Goal: Task Accomplishment & Management: Manage account settings

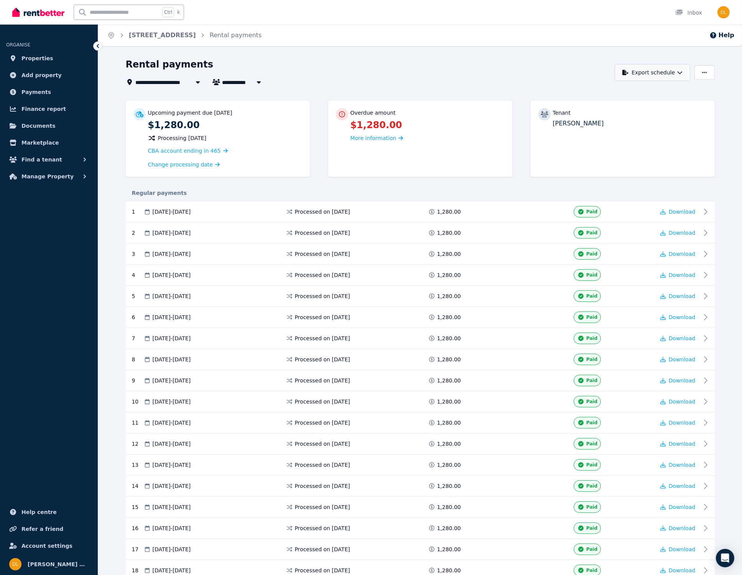
click at [679, 74] on icon "button" at bounding box center [680, 72] width 5 height 3
click at [498, 212] on span at bounding box center [491, 212] width 58 height 12
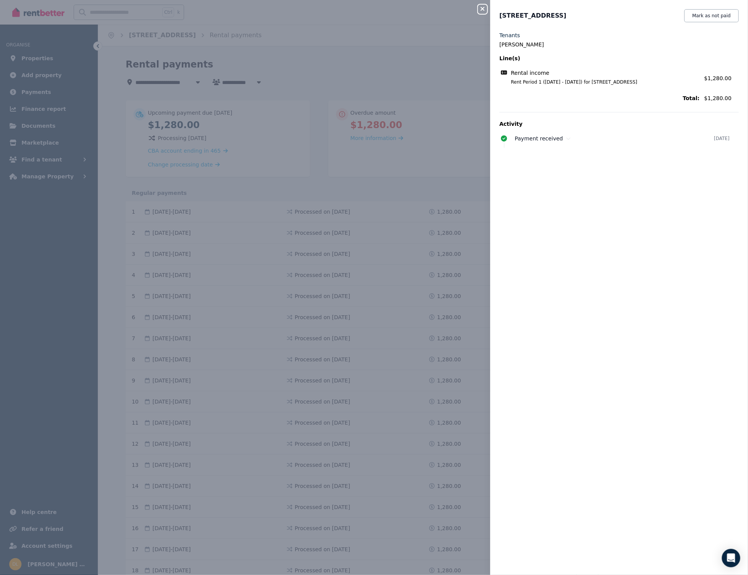
click at [484, 7] on icon "button" at bounding box center [482, 9] width 9 height 6
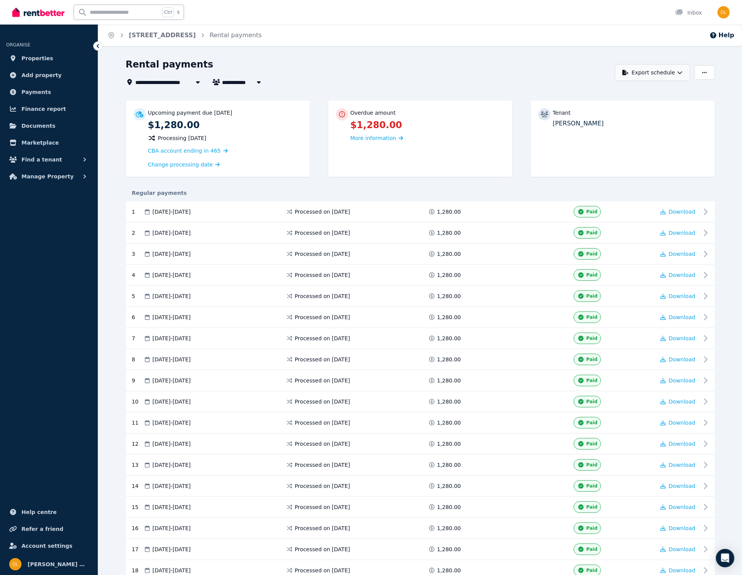
click at [680, 69] on button "Export schedule" at bounding box center [653, 72] width 76 height 17
click at [632, 107] on p "Excel spreadsheet (xlsx)" at bounding box center [655, 106] width 72 height 8
click at [39, 89] on span "Payments" at bounding box center [36, 91] width 30 height 9
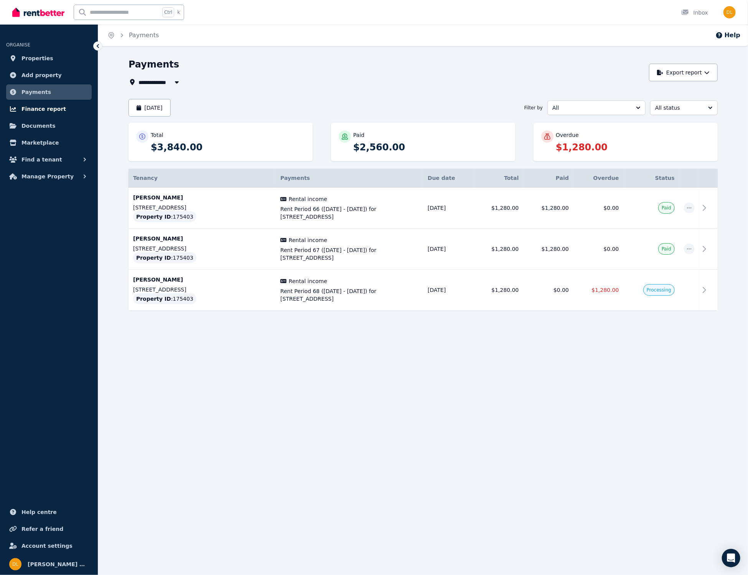
click at [34, 109] on span "Finance report" at bounding box center [43, 108] width 44 height 9
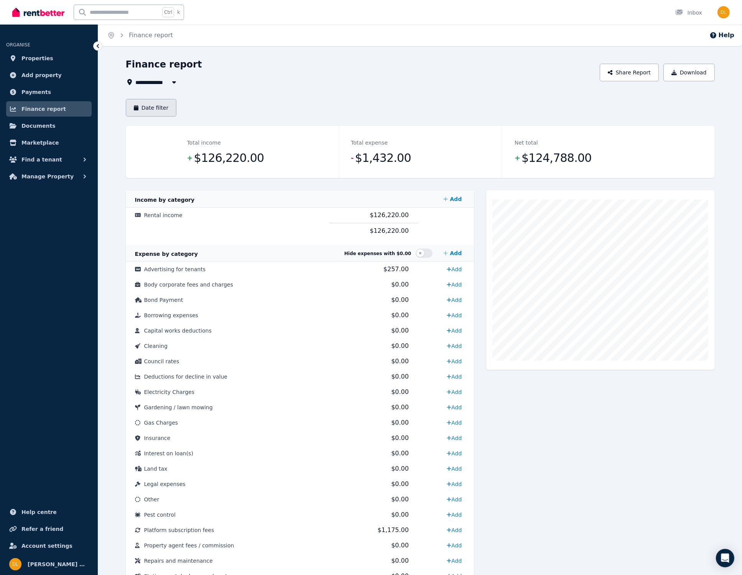
click at [155, 108] on button "Date filter" at bounding box center [151, 108] width 51 height 18
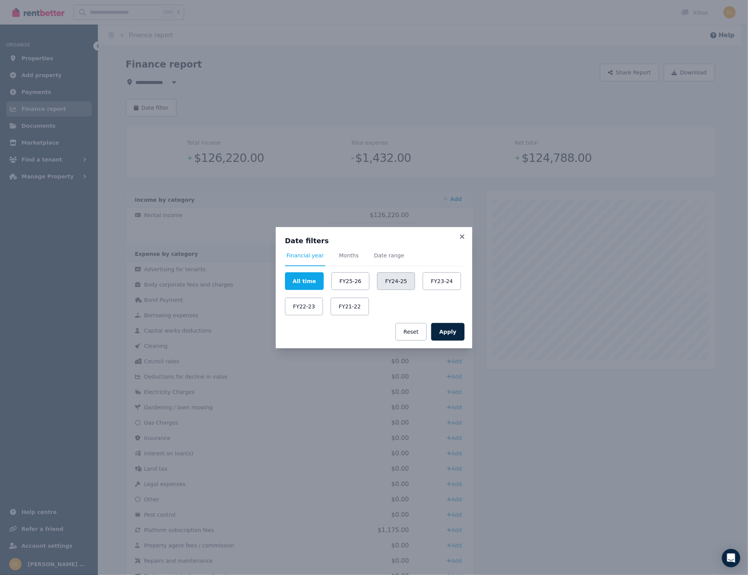
click at [388, 281] on button "FY24-25" at bounding box center [396, 281] width 38 height 18
click at [448, 330] on button "Apply" at bounding box center [447, 332] width 33 height 18
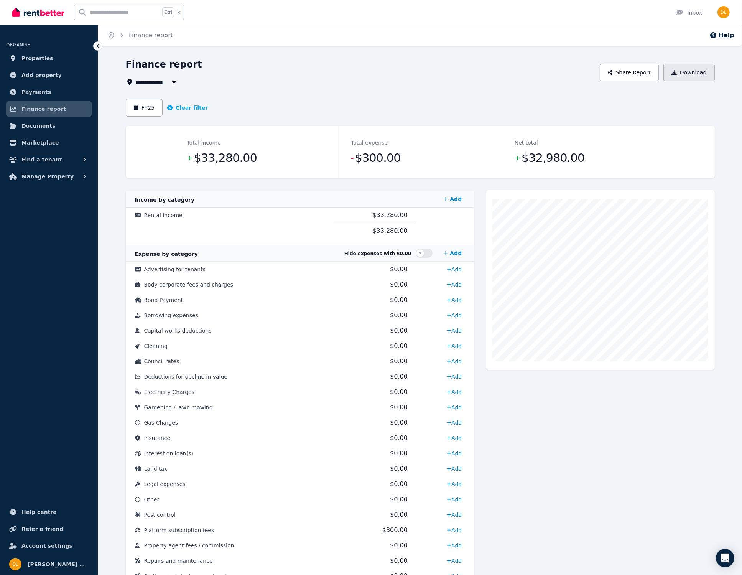
click at [689, 74] on button "Download" at bounding box center [688, 73] width 51 height 18
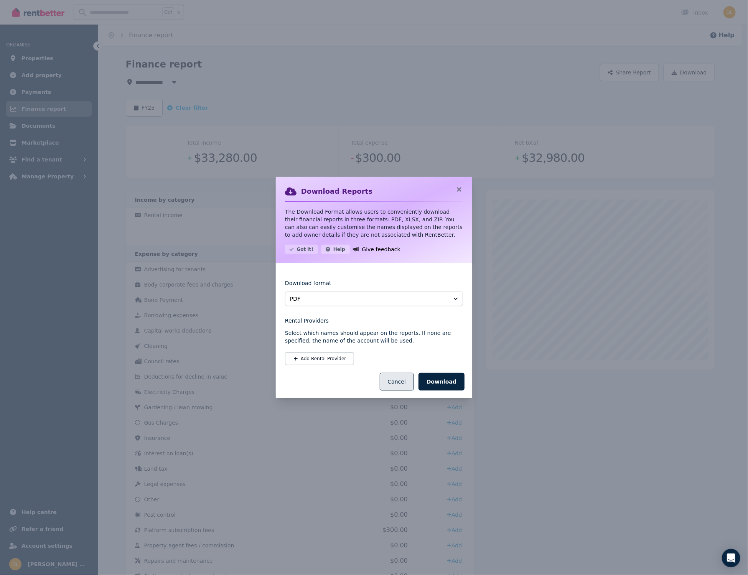
click at [406, 385] on button "Cancel" at bounding box center [397, 382] width 34 height 18
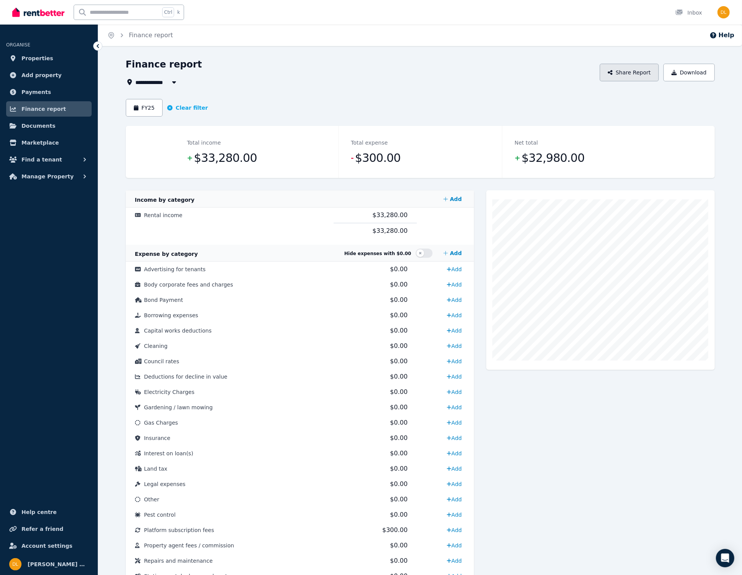
click at [637, 73] on button "Share Report" at bounding box center [629, 73] width 59 height 18
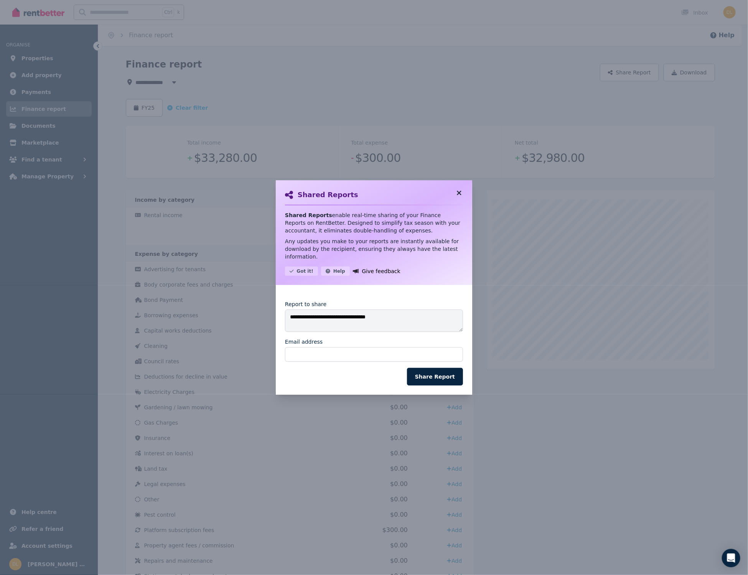
click at [458, 195] on icon at bounding box center [459, 193] width 4 height 4
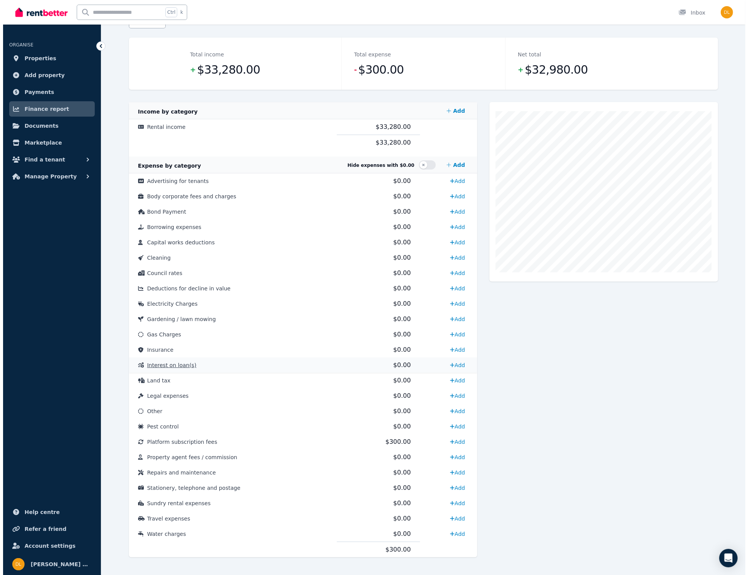
scroll to position [96, 0]
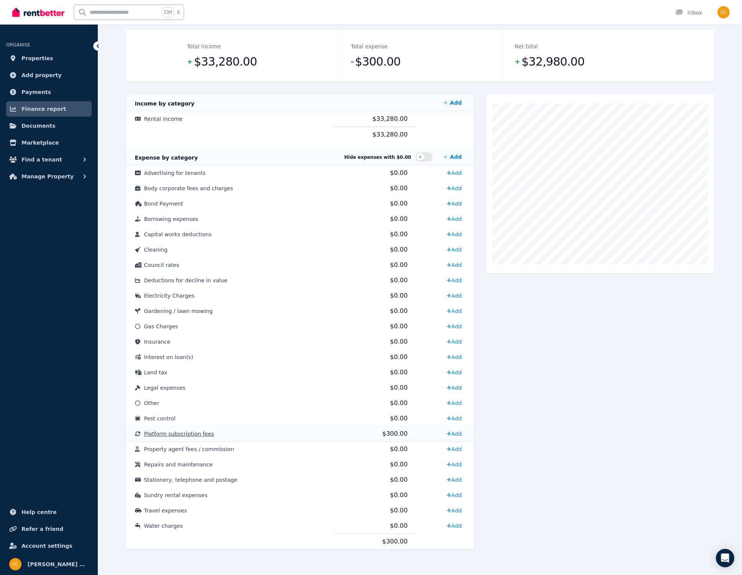
click at [394, 432] on span "$300.00" at bounding box center [394, 433] width 25 height 7
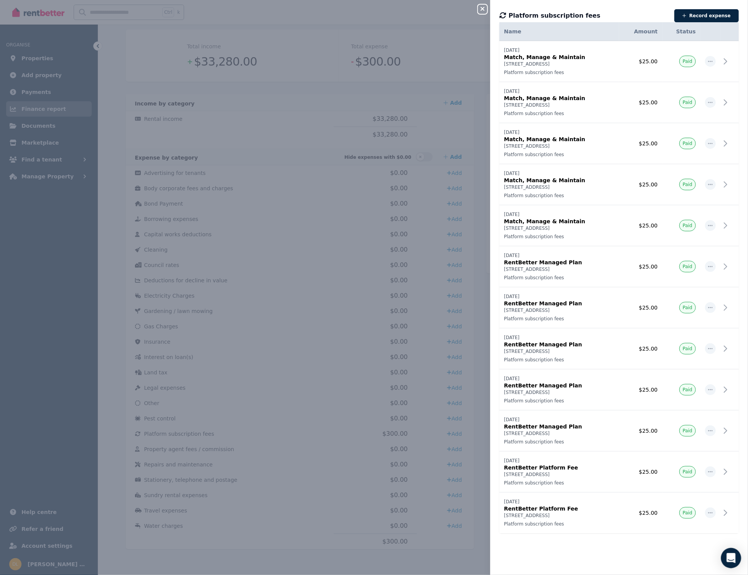
click at [730, 557] on icon "Open Intercom Messenger" at bounding box center [730, 558] width 9 height 10
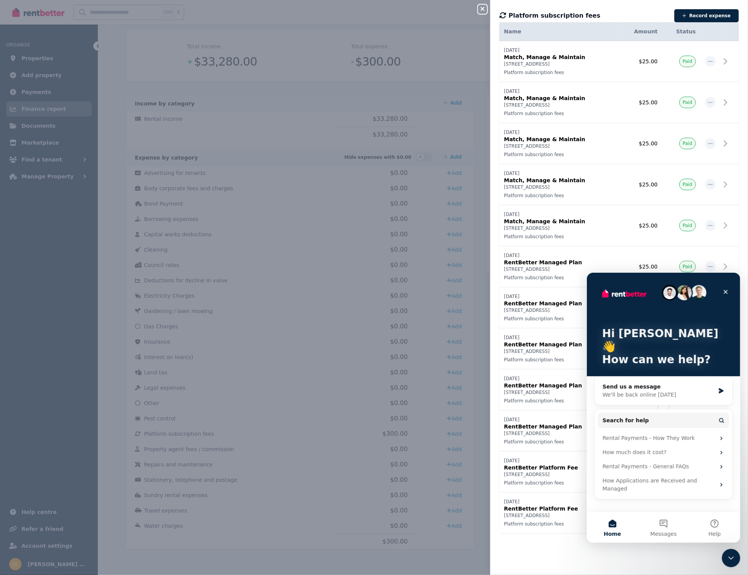
scroll to position [0, 0]
click at [554, 544] on div "Date Name Address Category Amount Status [DATE] [DATE] Match, Manage & Maintain…" at bounding box center [618, 284] width 239 height 525
click at [616, 22] on div "Platform subscription fees Record expense Date Name Address Category Amount Sta…" at bounding box center [619, 287] width 258 height 575
click at [724, 291] on icon "Close" at bounding box center [725, 292] width 4 height 4
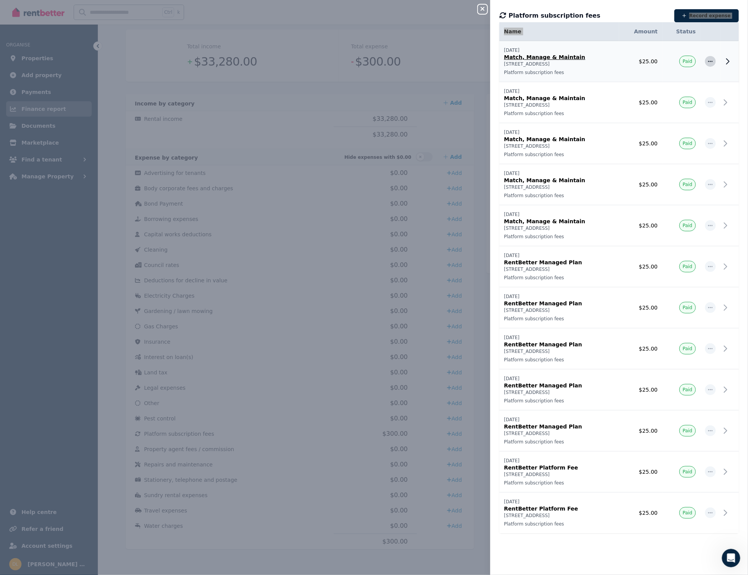
click at [707, 60] on icon "button" at bounding box center [710, 61] width 6 height 5
click at [723, 61] on icon at bounding box center [727, 61] width 9 height 9
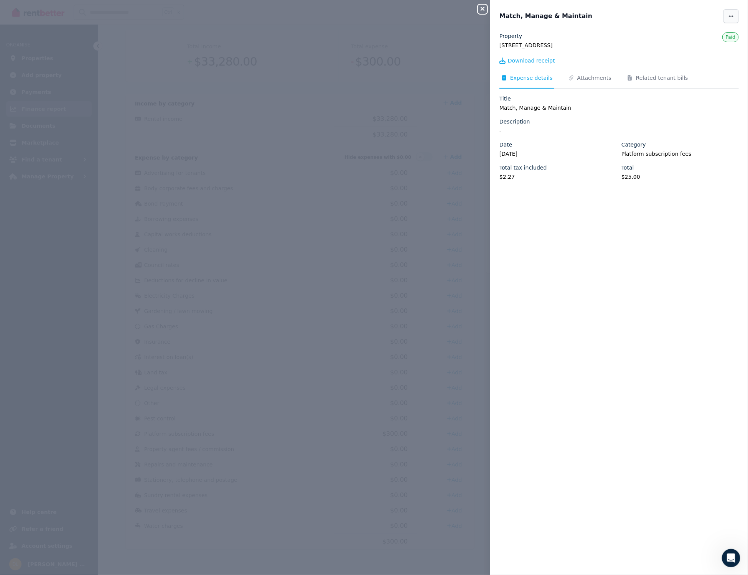
click at [725, 12] on span "button" at bounding box center [730, 16] width 15 height 14
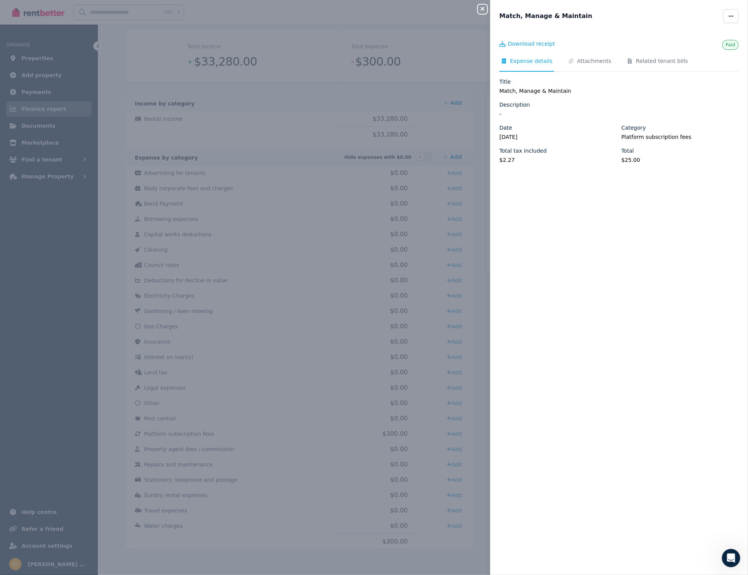
click at [482, 11] on icon "button" at bounding box center [482, 9] width 9 height 6
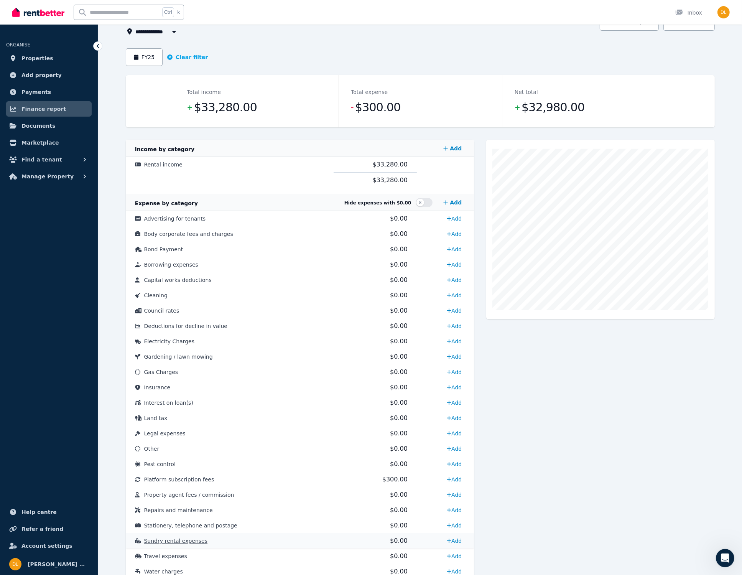
scroll to position [96, 0]
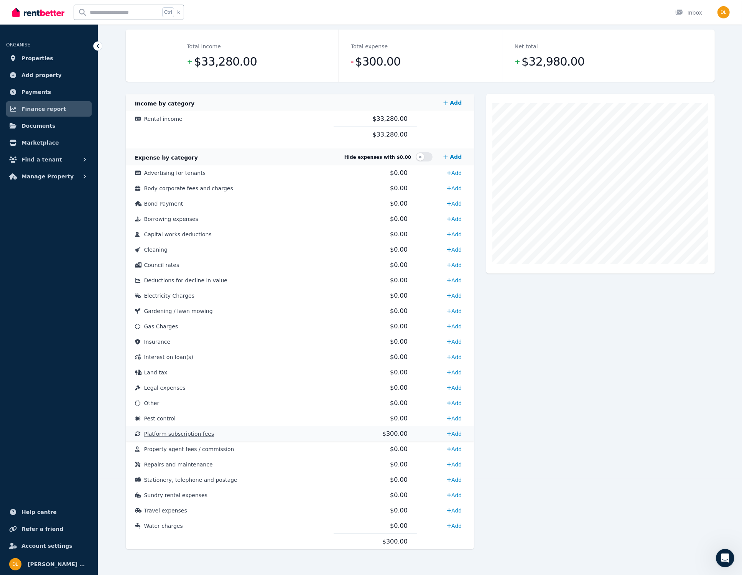
click at [168, 434] on span "Platform subscription fees" at bounding box center [179, 434] width 70 height 6
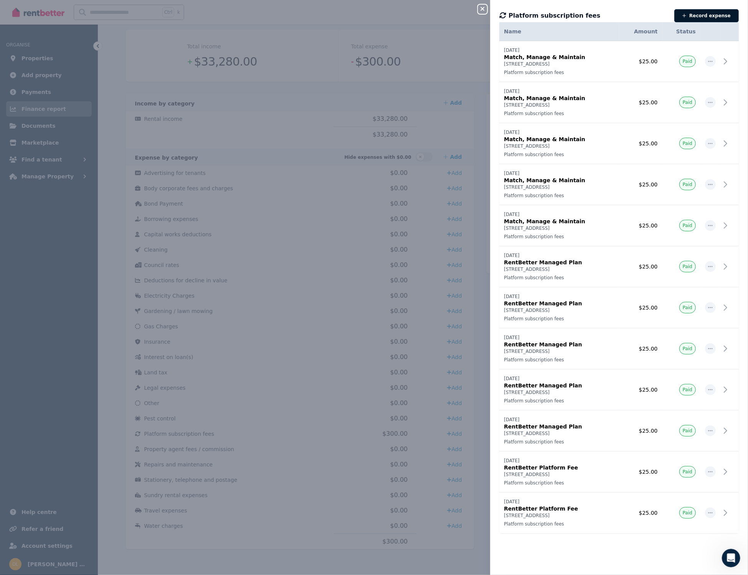
click at [698, 13] on button "Record expense" at bounding box center [706, 15] width 64 height 13
select select "**********"
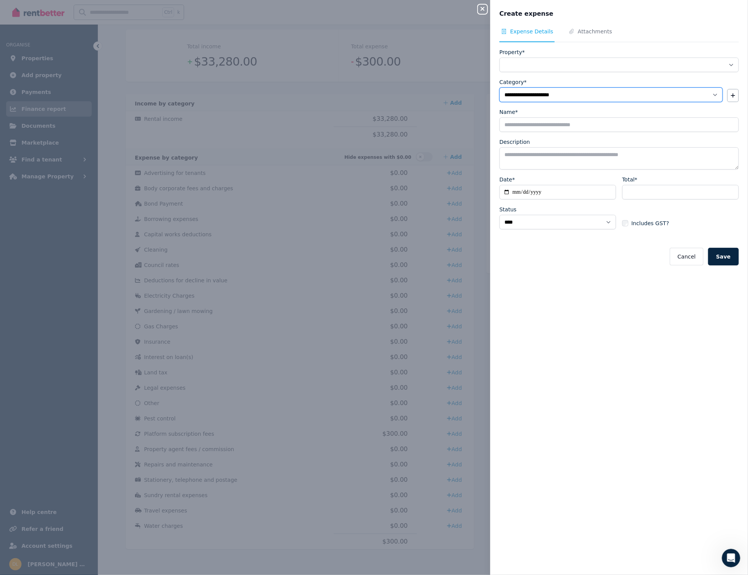
click at [709, 95] on select "**********" at bounding box center [610, 94] width 223 height 15
click at [707, 92] on select "**********" at bounding box center [610, 94] width 223 height 15
click at [686, 259] on button "Cancel" at bounding box center [686, 257] width 33 height 18
select select
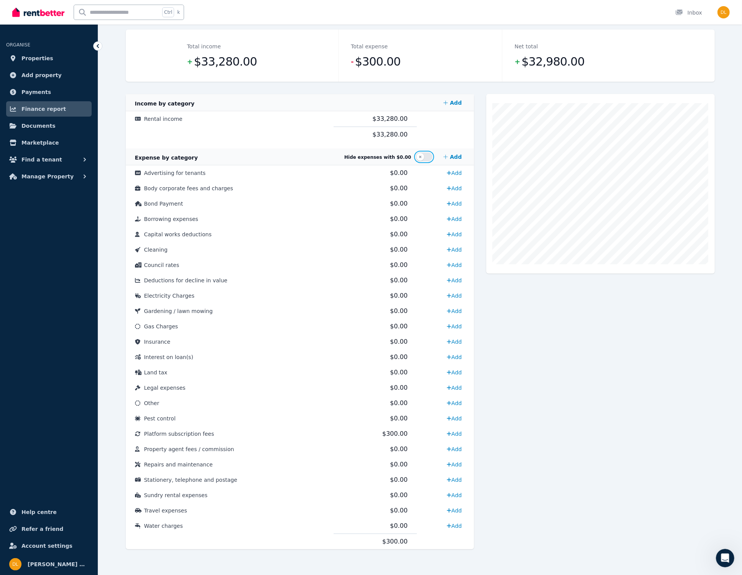
click at [422, 156] on button "button" at bounding box center [424, 156] width 17 height 9
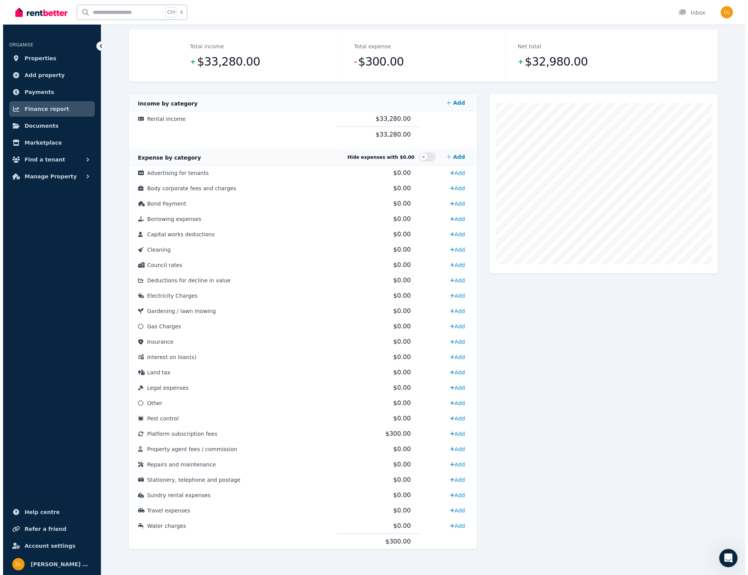
scroll to position [0, 0]
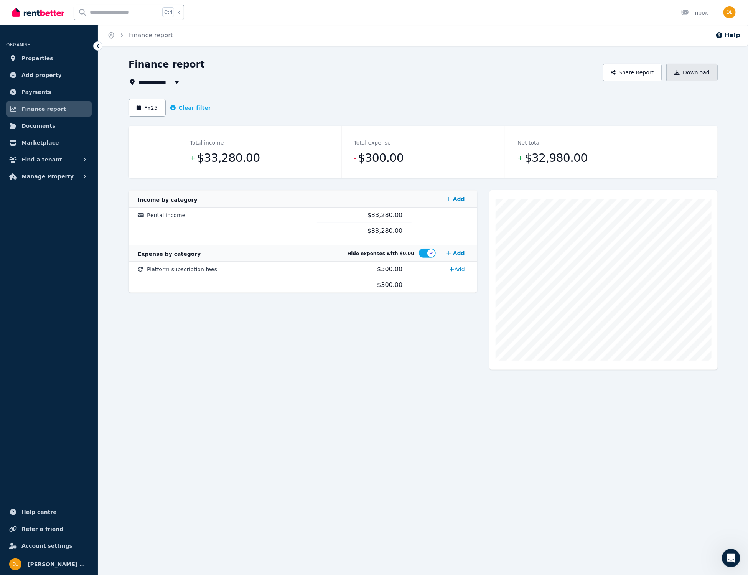
click at [696, 74] on button "Download" at bounding box center [691, 73] width 51 height 18
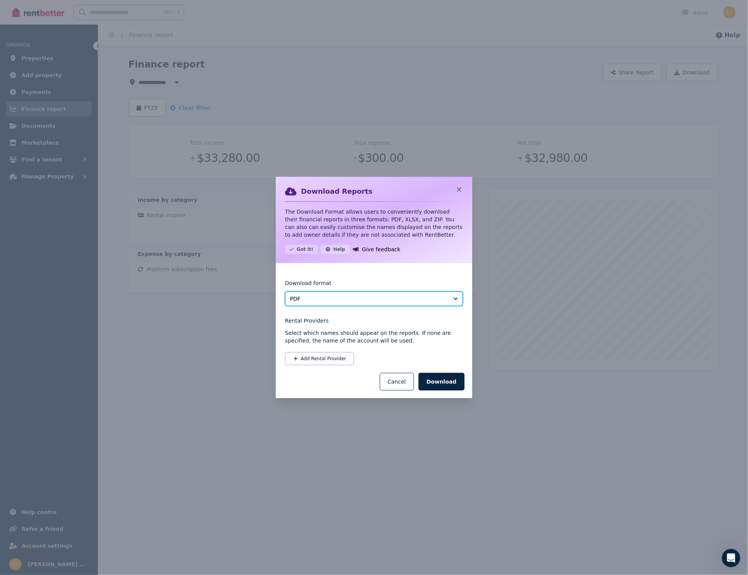
click at [454, 297] on button "PDF" at bounding box center [374, 298] width 178 height 15
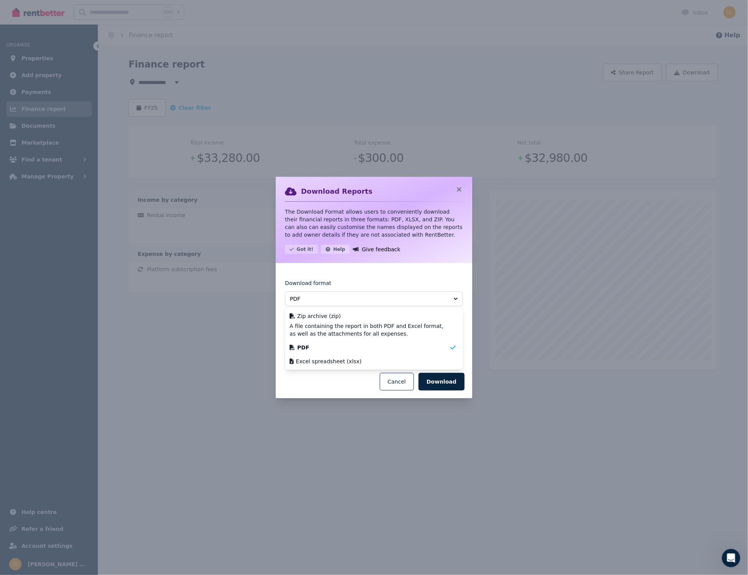
click at [327, 367] on ul "Zip archive (zip) A file containing the report in both PDF and Excel format, as…" at bounding box center [374, 339] width 178 height 62
click at [330, 363] on span "Excel spreadsheet (xlsx)" at bounding box center [329, 361] width 66 height 8
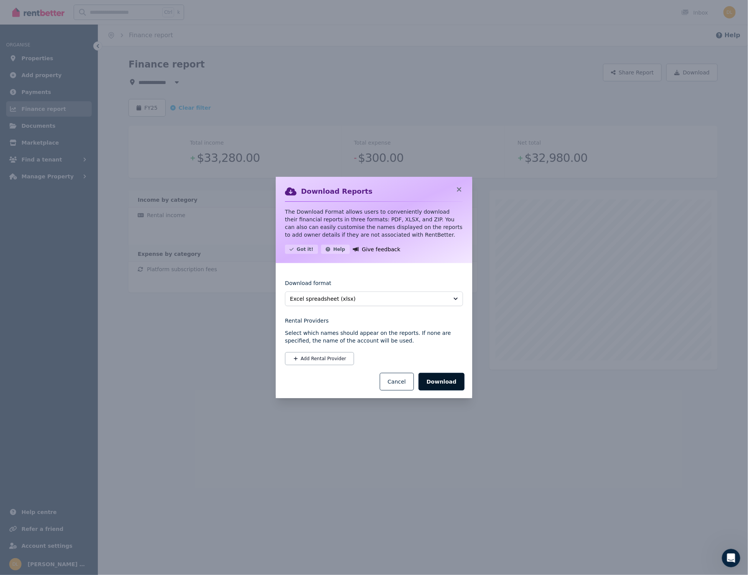
click at [438, 381] on button "Download" at bounding box center [441, 382] width 46 height 18
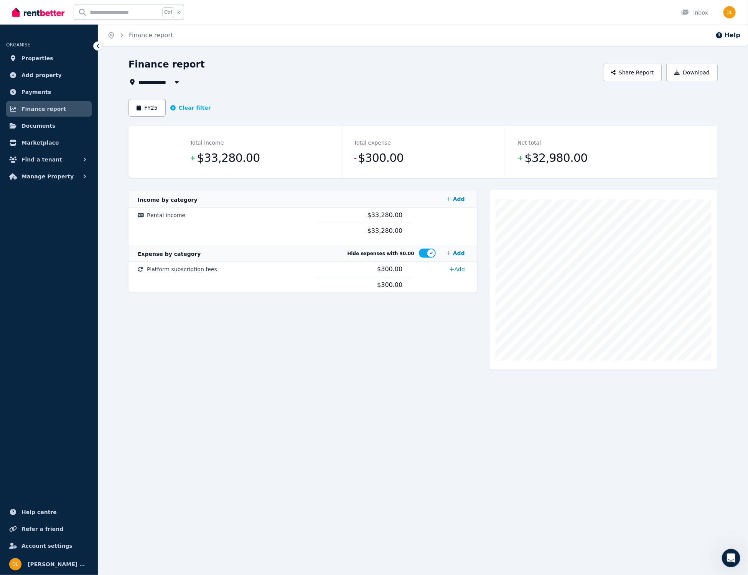
click at [585, 26] on div "Home Finance report Help" at bounding box center [423, 35] width 650 height 21
click at [56, 567] on span "[PERSON_NAME] &amp; [PERSON_NAME]" at bounding box center [58, 563] width 61 height 9
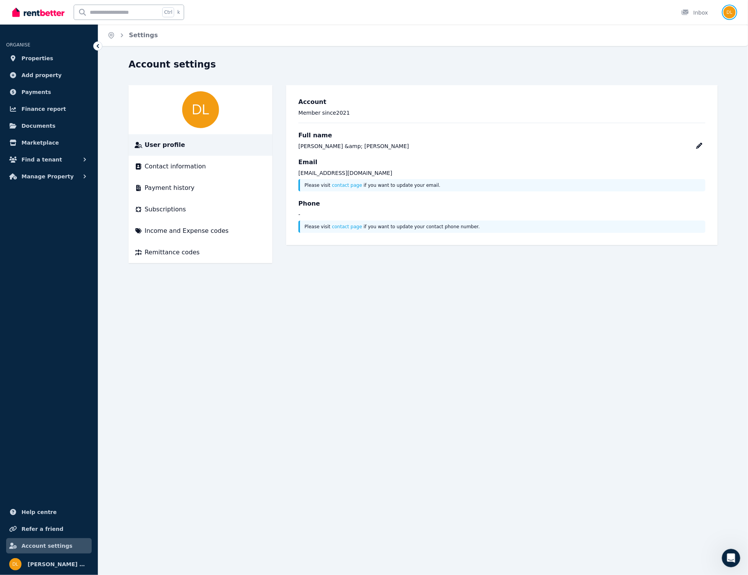
click at [726, 10] on img "button" at bounding box center [729, 12] width 12 height 12
click at [689, 104] on span "Logout" at bounding box center [699, 101] width 74 height 14
